Goal: Information Seeking & Learning: Learn about a topic

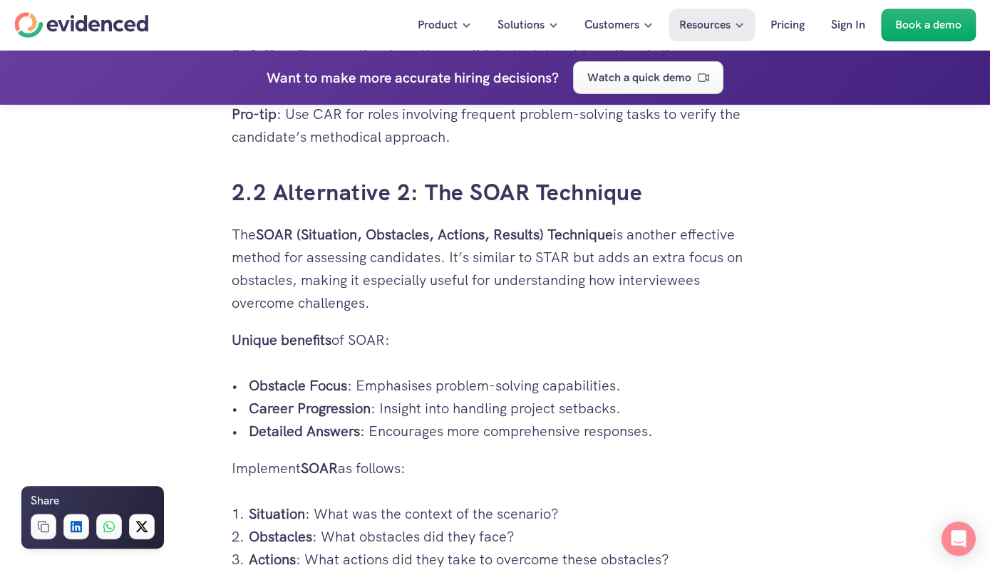
scroll to position [2925, 0]
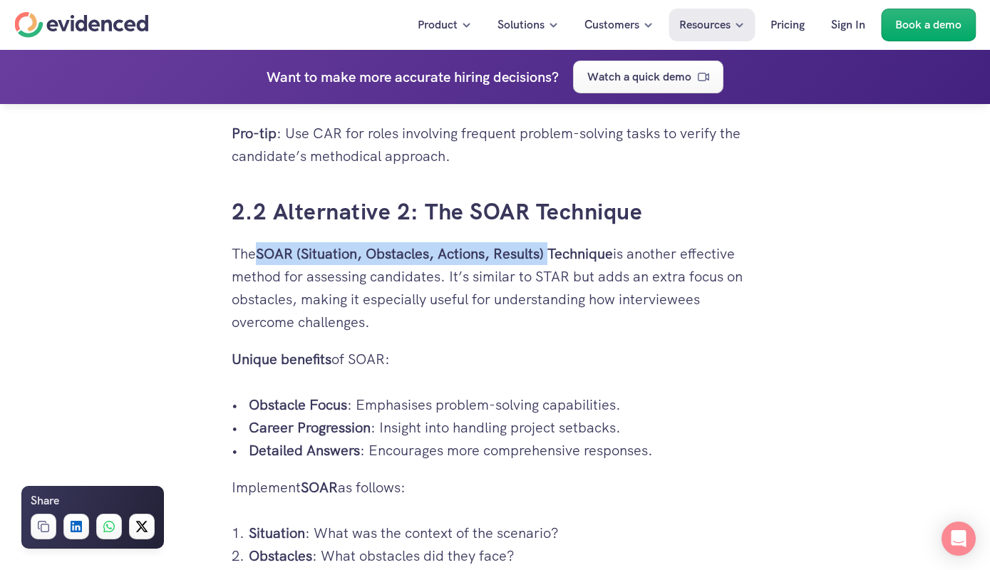
drag, startPoint x: 264, startPoint y: 252, endPoint x: 567, endPoint y: 258, distance: 303.7
click at [567, 258] on strong "SOAR (Situation, Obstacles, Actions, Results) Technique" at bounding box center [434, 253] width 357 height 19
copy strong "SOAR (Situation, Obstacles, Actions, Results)"
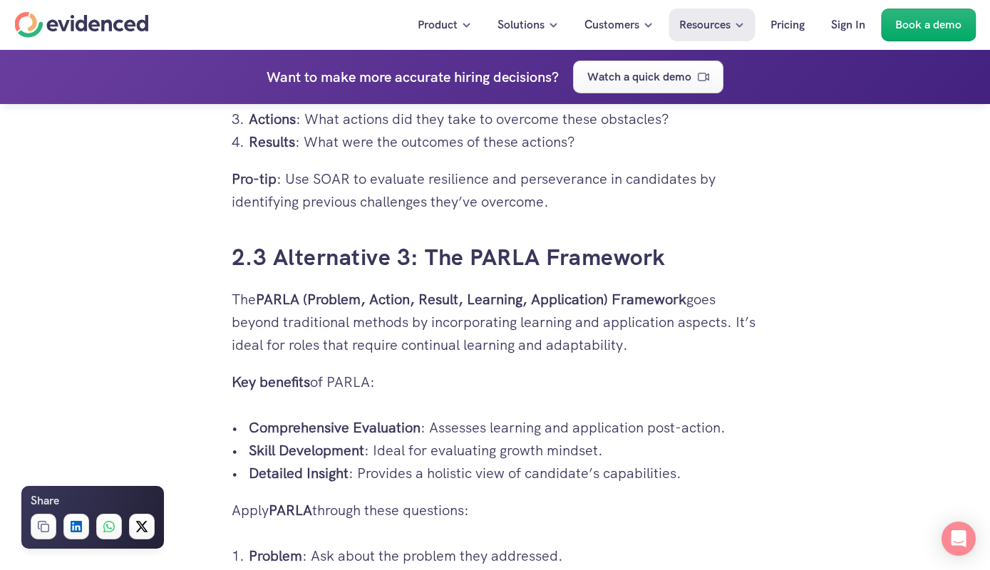
scroll to position [3387, 0]
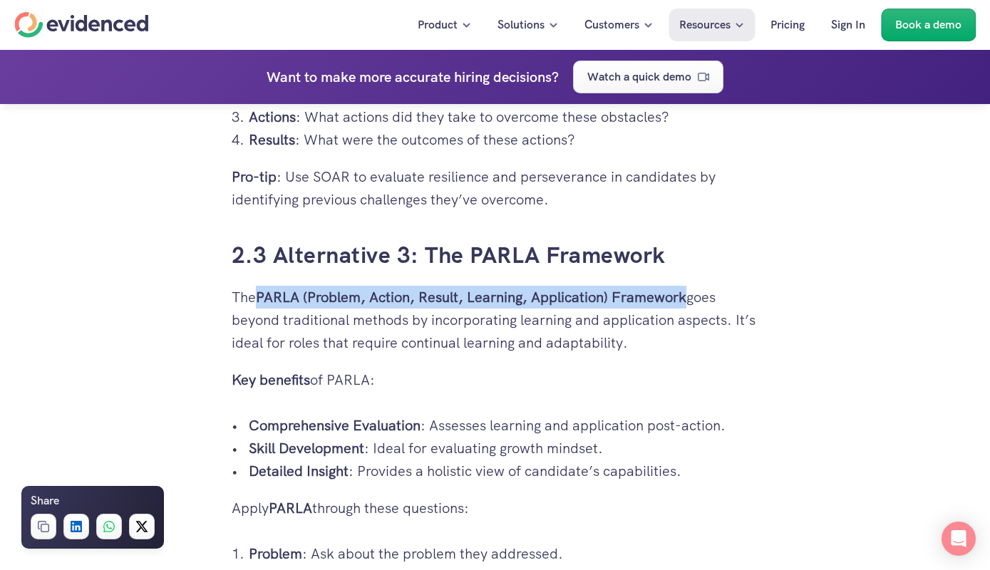
drag, startPoint x: 262, startPoint y: 296, endPoint x: 681, endPoint y: 302, distance: 418.4
click at [686, 299] on strong "PARLA (Problem, Action, Result, Learning, Application) Framework" at bounding box center [471, 297] width 430 height 19
copy strong "PARLA (Problem, Action, Result, Learning, Application) Framewor"
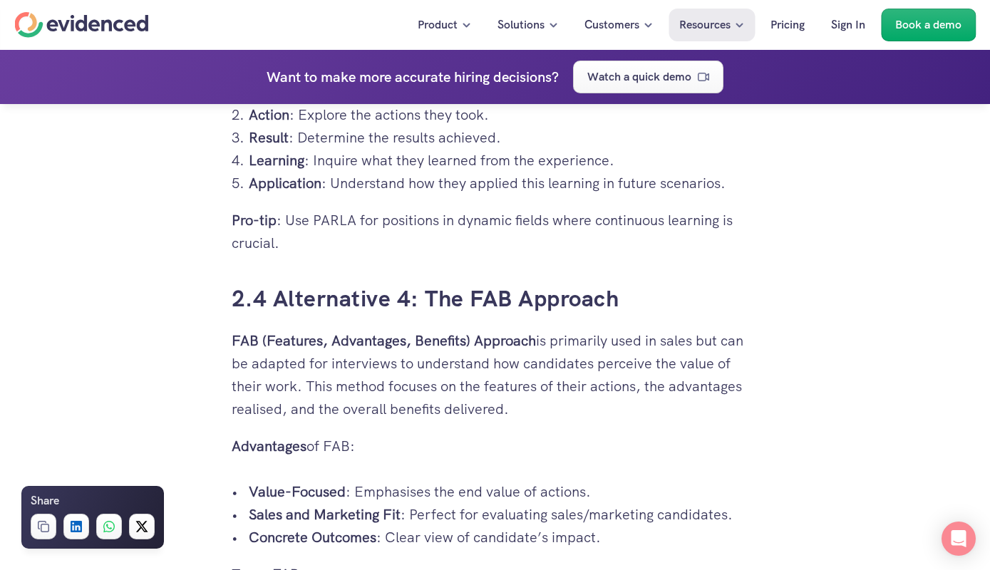
scroll to position [3926, 0]
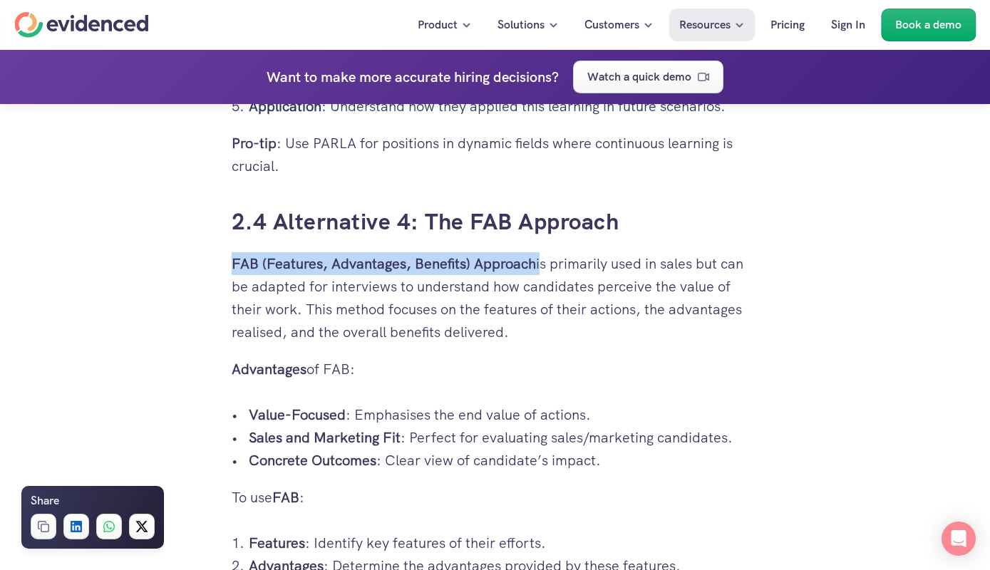
drag, startPoint x: 552, startPoint y: 264, endPoint x: 234, endPoint y: 259, distance: 317.2
click at [234, 259] on p "FAB (Features, Advantages, Benefits) Approach is primarily used in sales but ca…" at bounding box center [495, 297] width 527 height 91
copy p "FAB (Features, Advantages, Benefits) Approach"
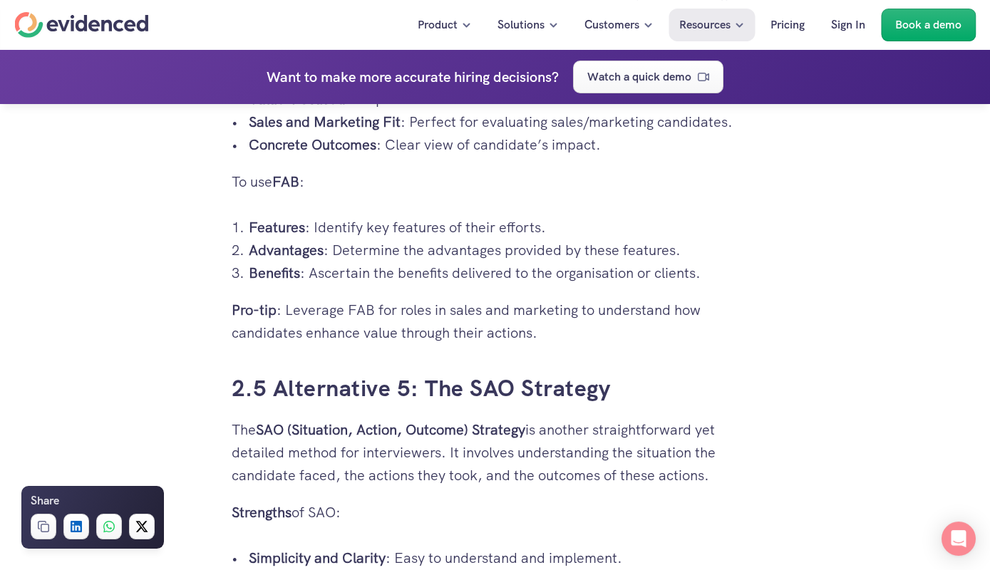
scroll to position [4387, 0]
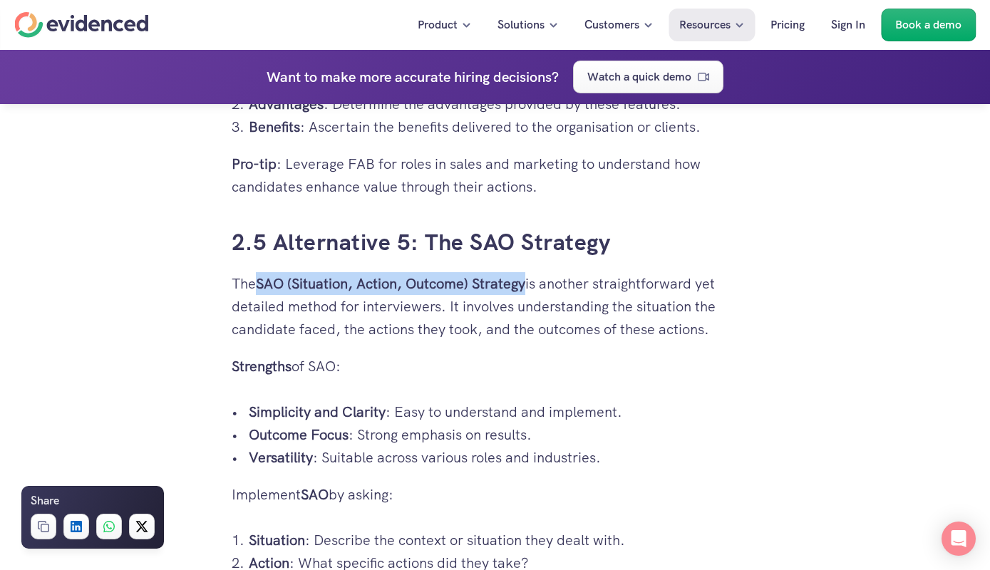
drag, startPoint x: 534, startPoint y: 281, endPoint x: 262, endPoint y: 280, distance: 272.3
click at [262, 280] on p "The SAO (Situation, Action, Outcome) Strategy is another straightforward yet de…" at bounding box center [495, 306] width 527 height 68
copy strong "SAO (Situation, Action, Outcome) Strategy"
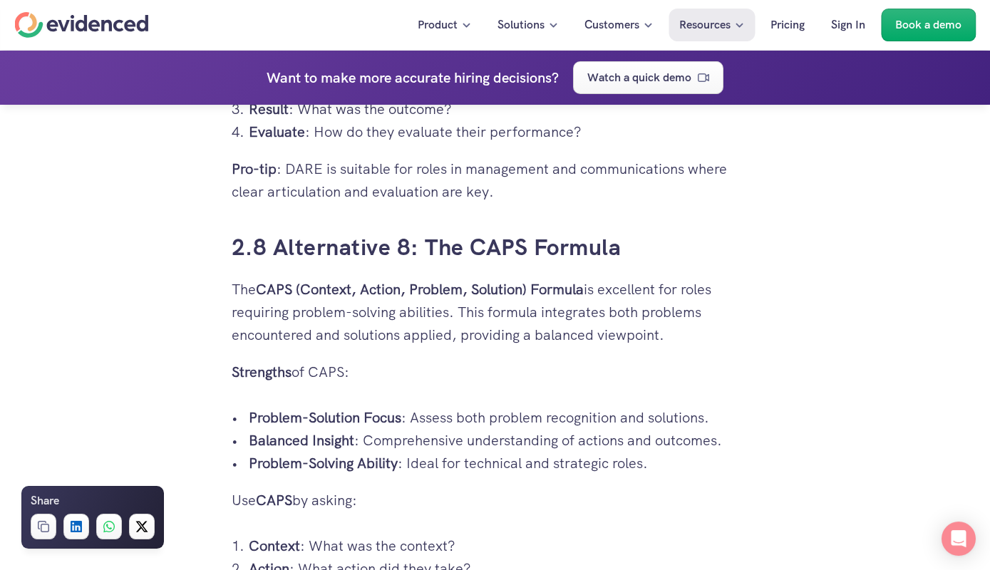
scroll to position [5850, 0]
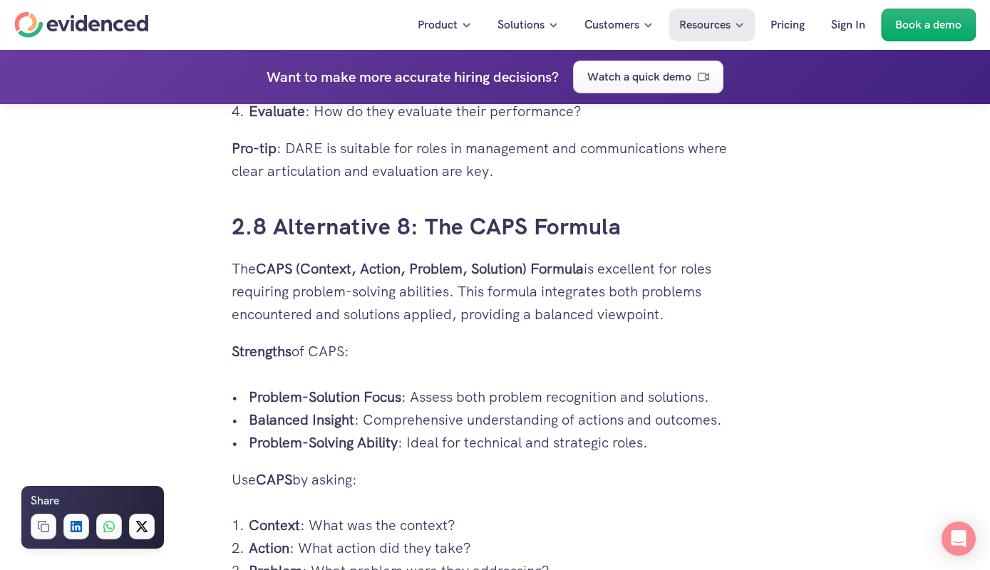
drag, startPoint x: 544, startPoint y: 269, endPoint x: 262, endPoint y: 267, distance: 281.5
click at [262, 267] on strong "CAPS (Context, Action, Problem, Solution) Formula" at bounding box center [420, 268] width 328 height 19
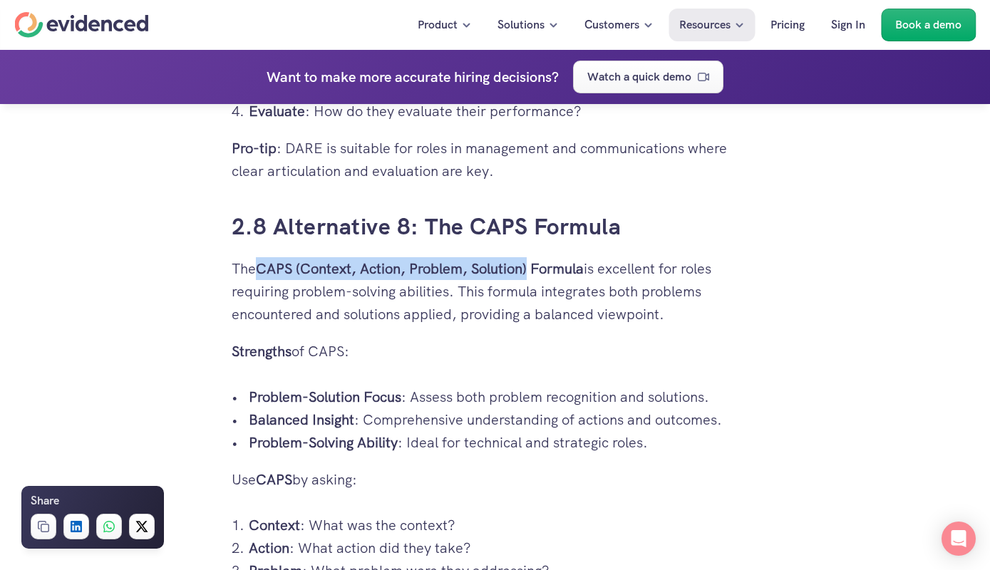
drag, startPoint x: 604, startPoint y: 265, endPoint x: 259, endPoint y: 266, distance: 344.2
click at [259, 266] on p "The CAPS (Context, Action, Problem, Solution) Formula is excellent for roles re…" at bounding box center [495, 291] width 527 height 68
copy p "CAPS (Context, Action, Problem, Solution) Formula"
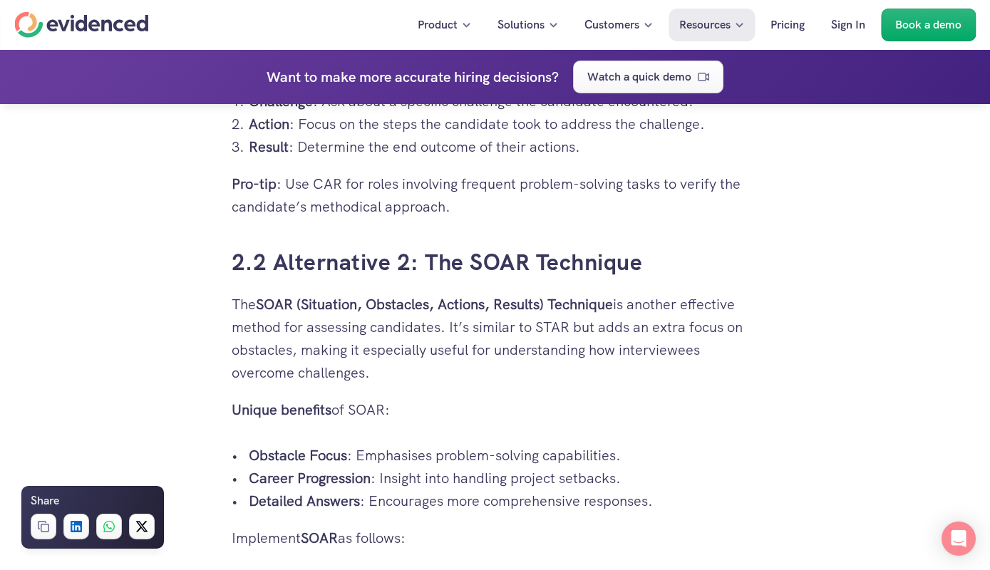
scroll to position [2848, 0]
